Goal: Transaction & Acquisition: Purchase product/service

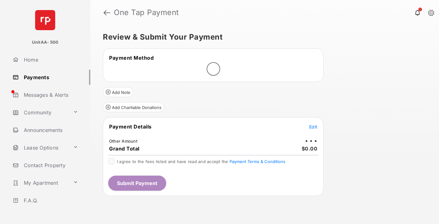
click at [313, 126] on span "Edit" at bounding box center [313, 126] width 8 height 5
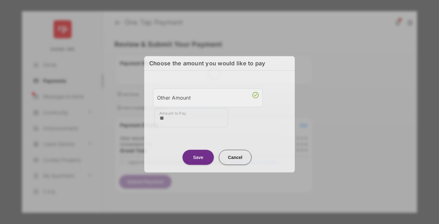
type input "**"
click at [198, 156] on button "Save" at bounding box center [197, 156] width 31 height 15
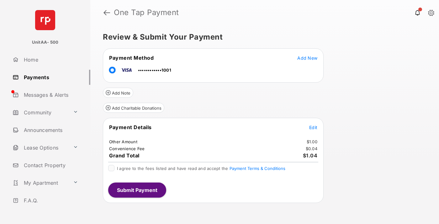
click at [313, 127] on span "Edit" at bounding box center [313, 126] width 8 height 5
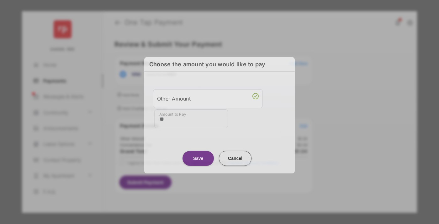
click at [198, 155] on button "Save" at bounding box center [197, 158] width 31 height 15
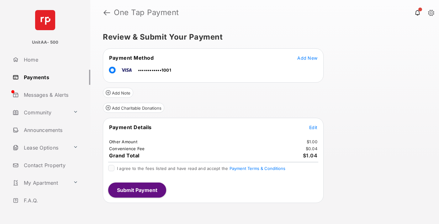
click at [137, 189] on button "Submit Payment" at bounding box center [137, 189] width 58 height 15
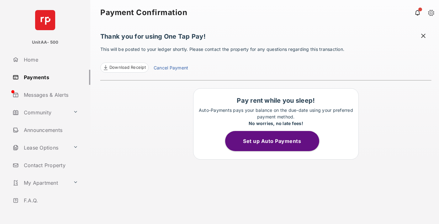
click at [49, 77] on link "Payments" at bounding box center [50, 77] width 80 height 15
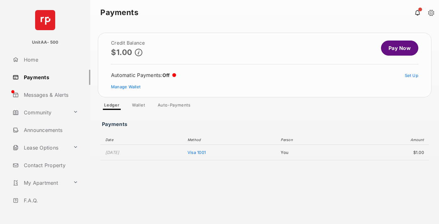
click at [397, 48] on link "Pay Now" at bounding box center [399, 47] width 37 height 15
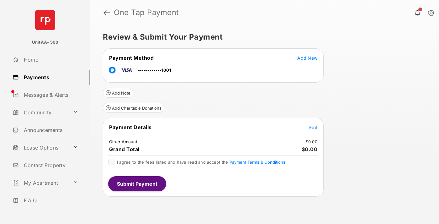
click at [313, 127] on span "Edit" at bounding box center [313, 126] width 8 height 5
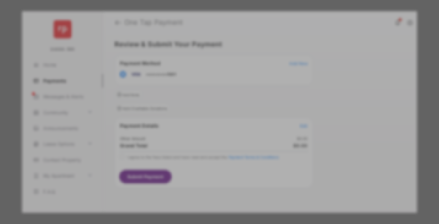
click at [208, 104] on div "Other Amount" at bounding box center [208, 106] width 102 height 11
type input "**"
click at [198, 158] on button "Save" at bounding box center [197, 165] width 31 height 15
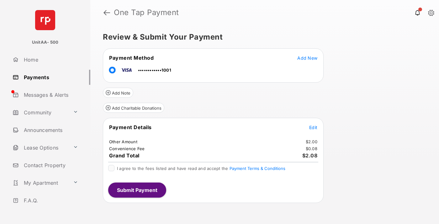
click at [137, 189] on button "Submit Payment" at bounding box center [137, 189] width 58 height 15
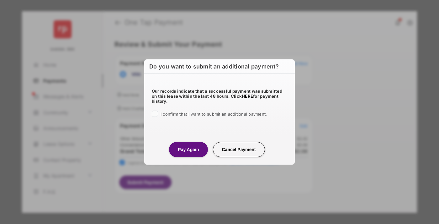
click at [188, 149] on button "Pay Again" at bounding box center [188, 149] width 39 height 15
